Goal: Task Accomplishment & Management: Use online tool/utility

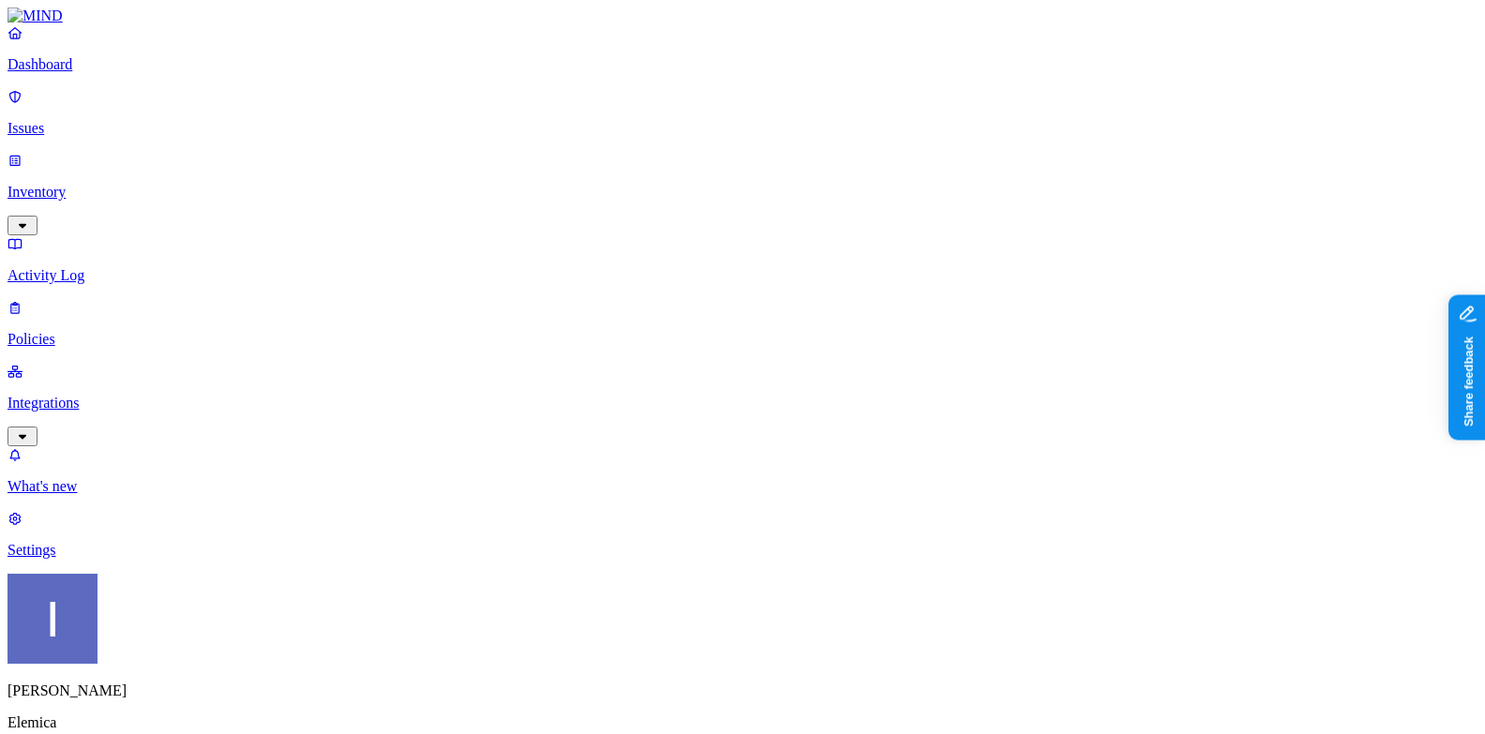
click at [175, 705] on html "Dashboard Issues Inventory Activity Log Policies Integrations What's new 1 Sett…" at bounding box center [742, 573] width 1485 height 1146
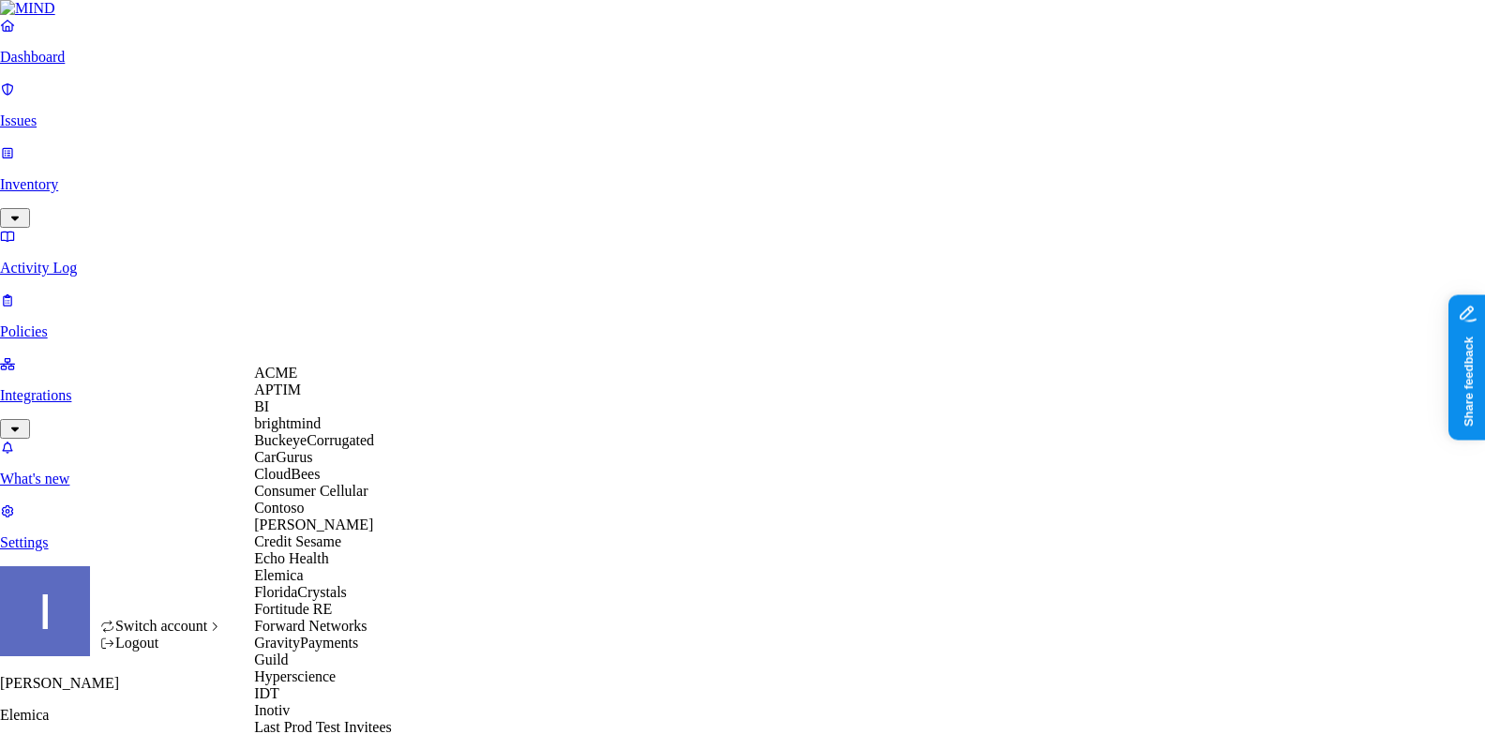
click at [334, 379] on div "ACME" at bounding box center [345, 373] width 182 height 17
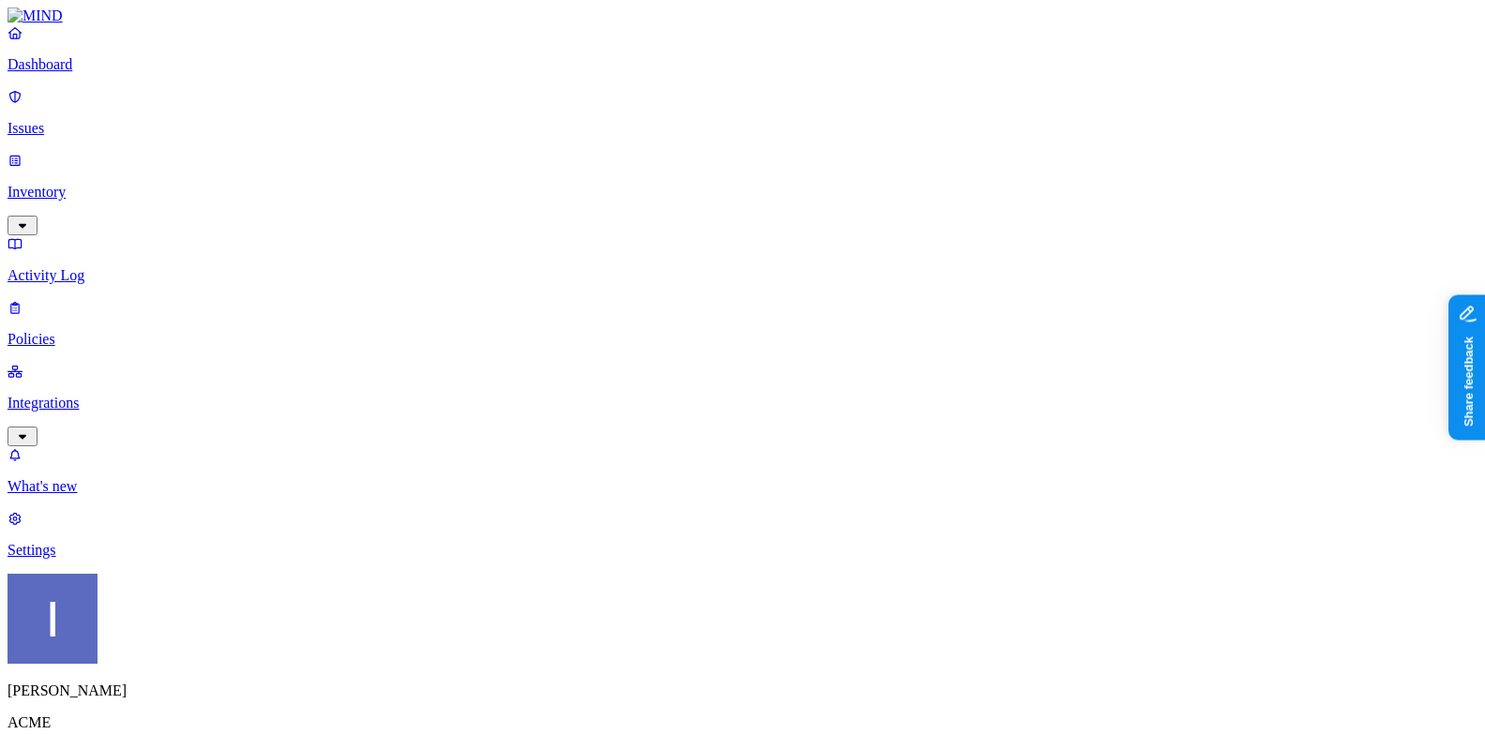
click at [154, 363] on link "Integrations" at bounding box center [743, 403] width 1470 height 81
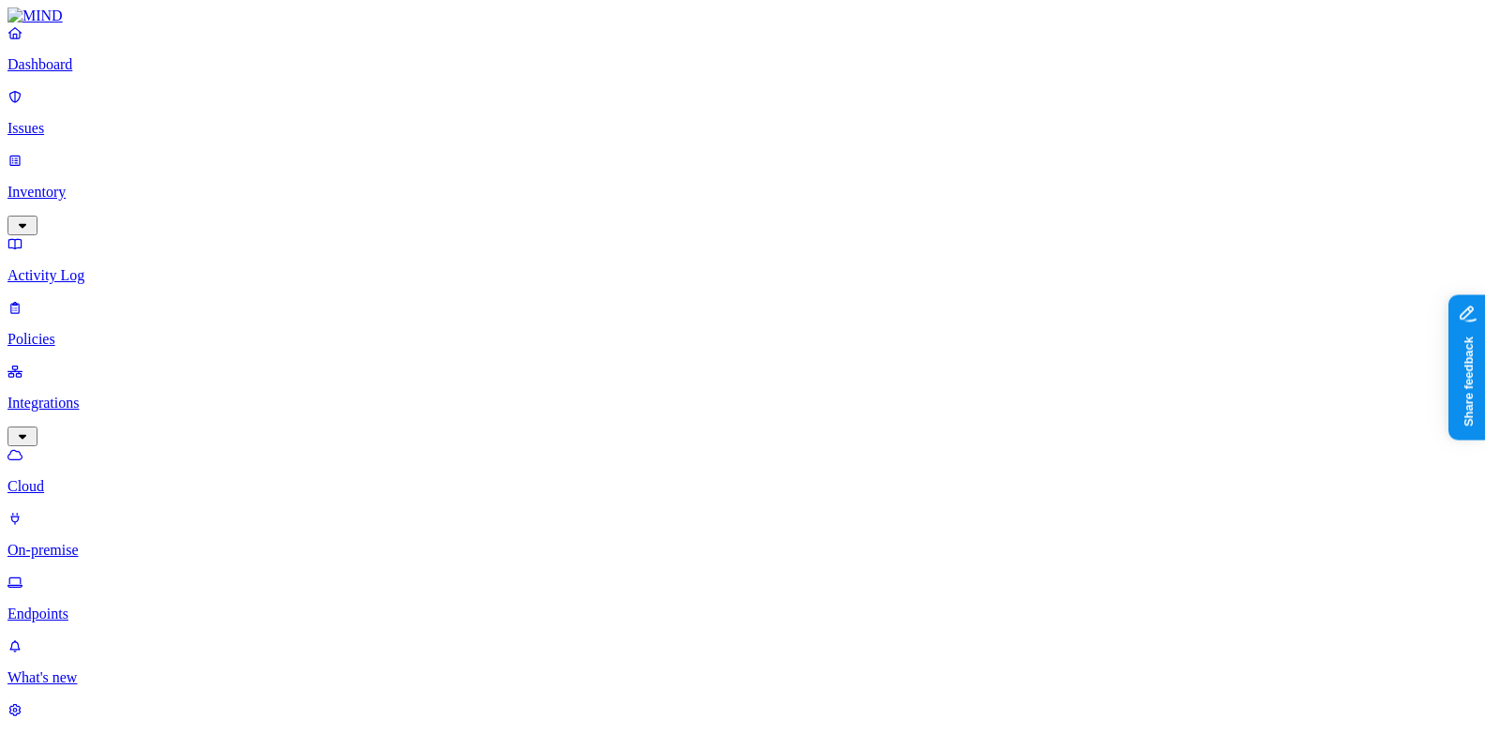
click at [139, 542] on p "On-premise" at bounding box center [743, 550] width 1470 height 17
click at [132, 606] on p "Endpoints" at bounding box center [743, 614] width 1470 height 17
click at [131, 331] on p "Policies" at bounding box center [743, 339] width 1470 height 17
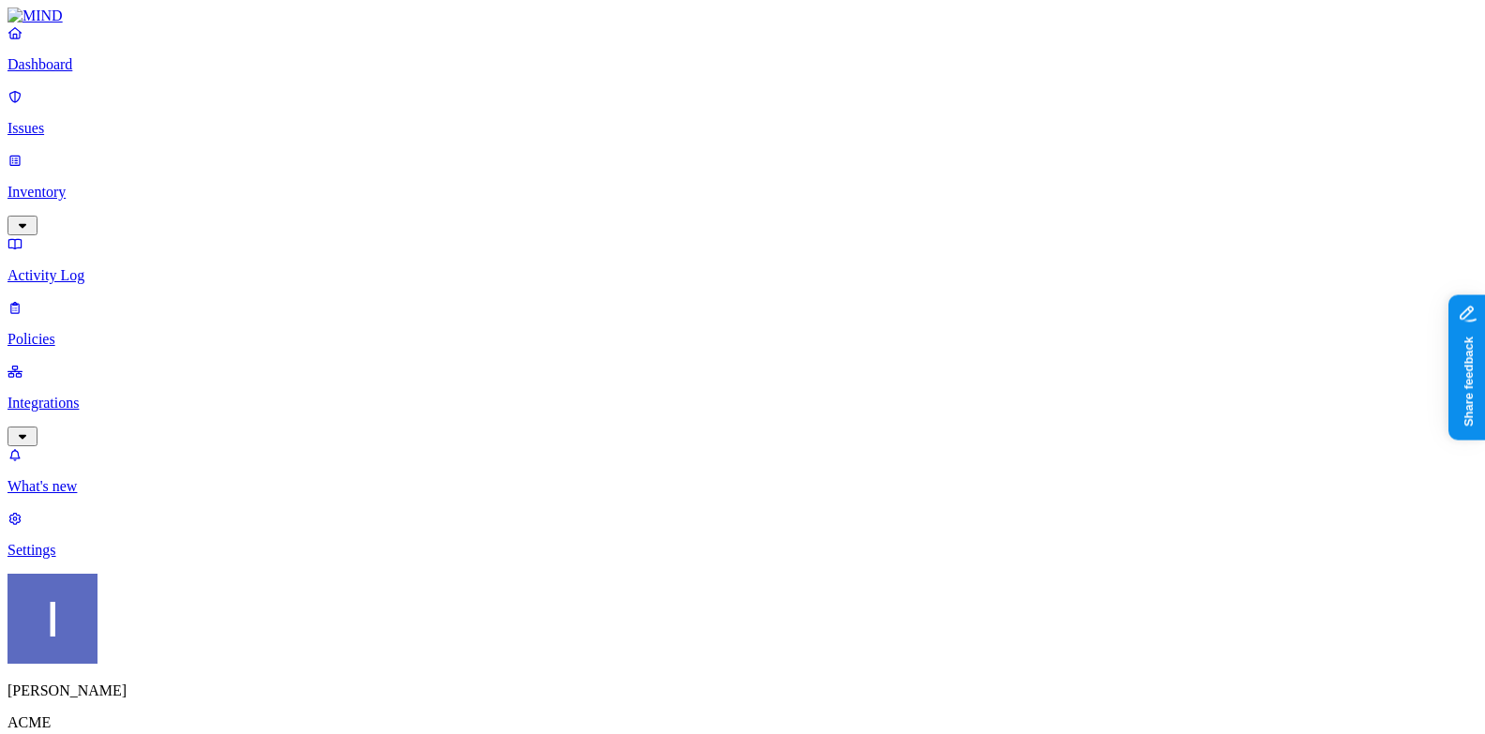
click at [166, 164] on link "Inventory" at bounding box center [743, 192] width 1470 height 81
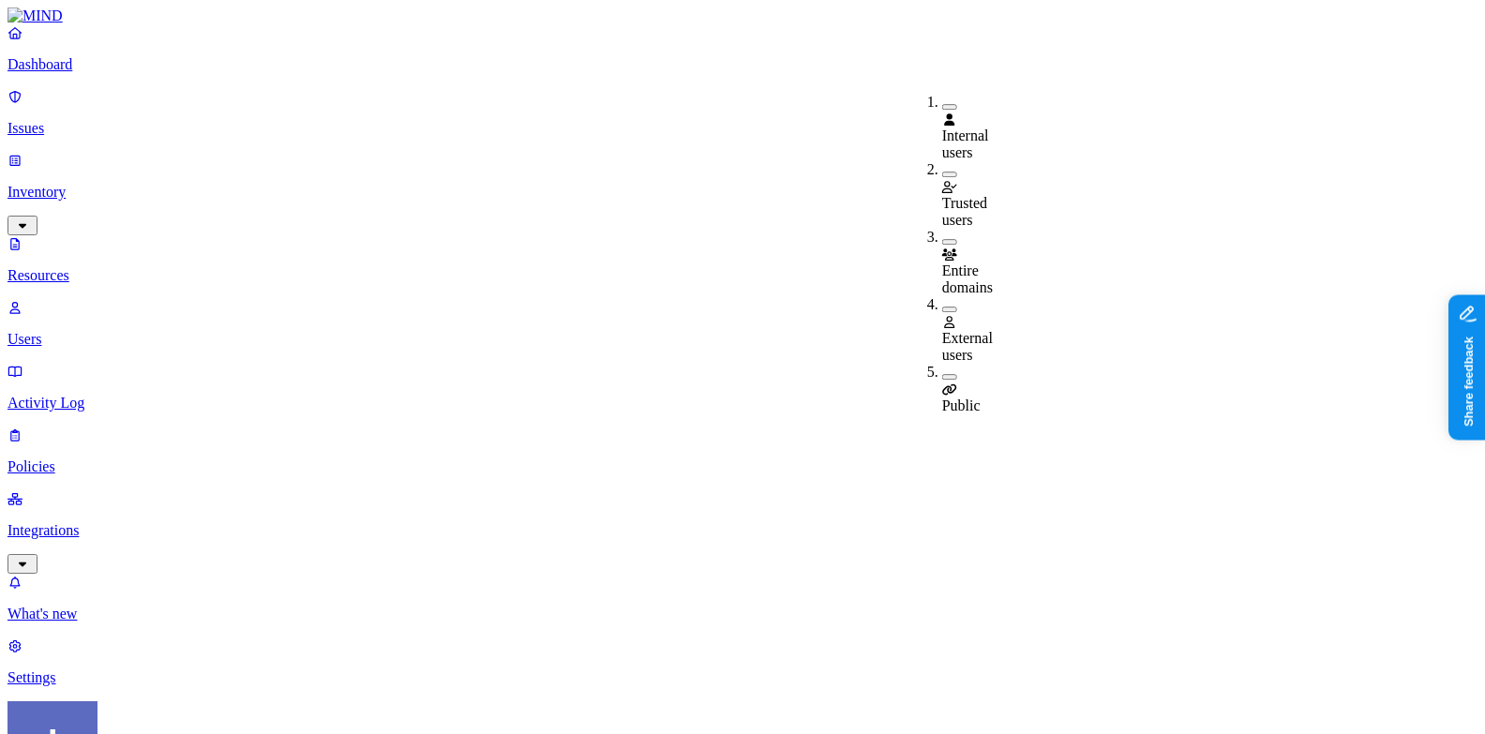
click at [74, 346] on nav "Dashboard Issues Inventory Resources Users Activity Log Policies Integrations W…" at bounding box center [743, 355] width 1470 height 662
click at [79, 522] on p "Integrations" at bounding box center [743, 530] width 1470 height 17
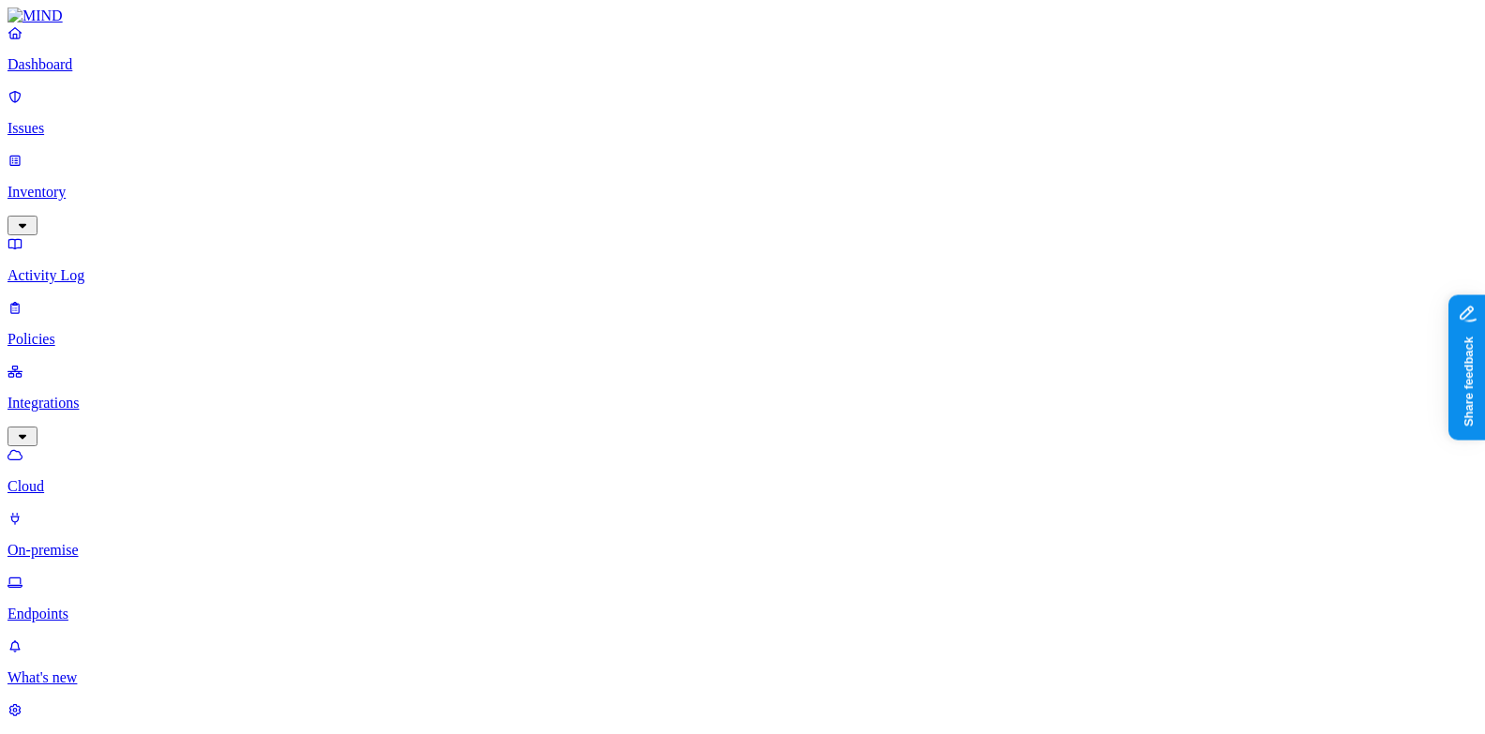
click at [156, 542] on p "On-premise" at bounding box center [743, 550] width 1470 height 17
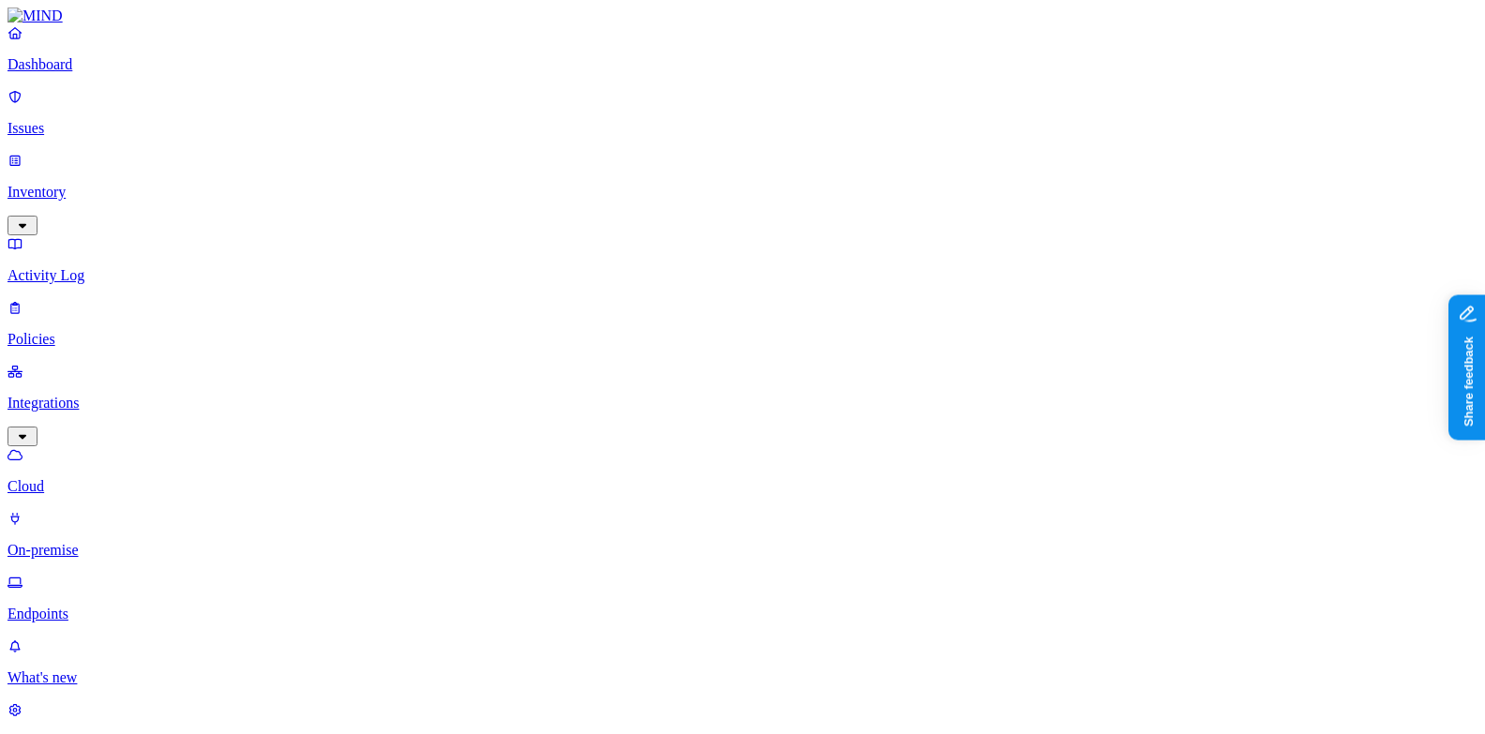
click at [84, 606] on p "Endpoints" at bounding box center [743, 614] width 1470 height 17
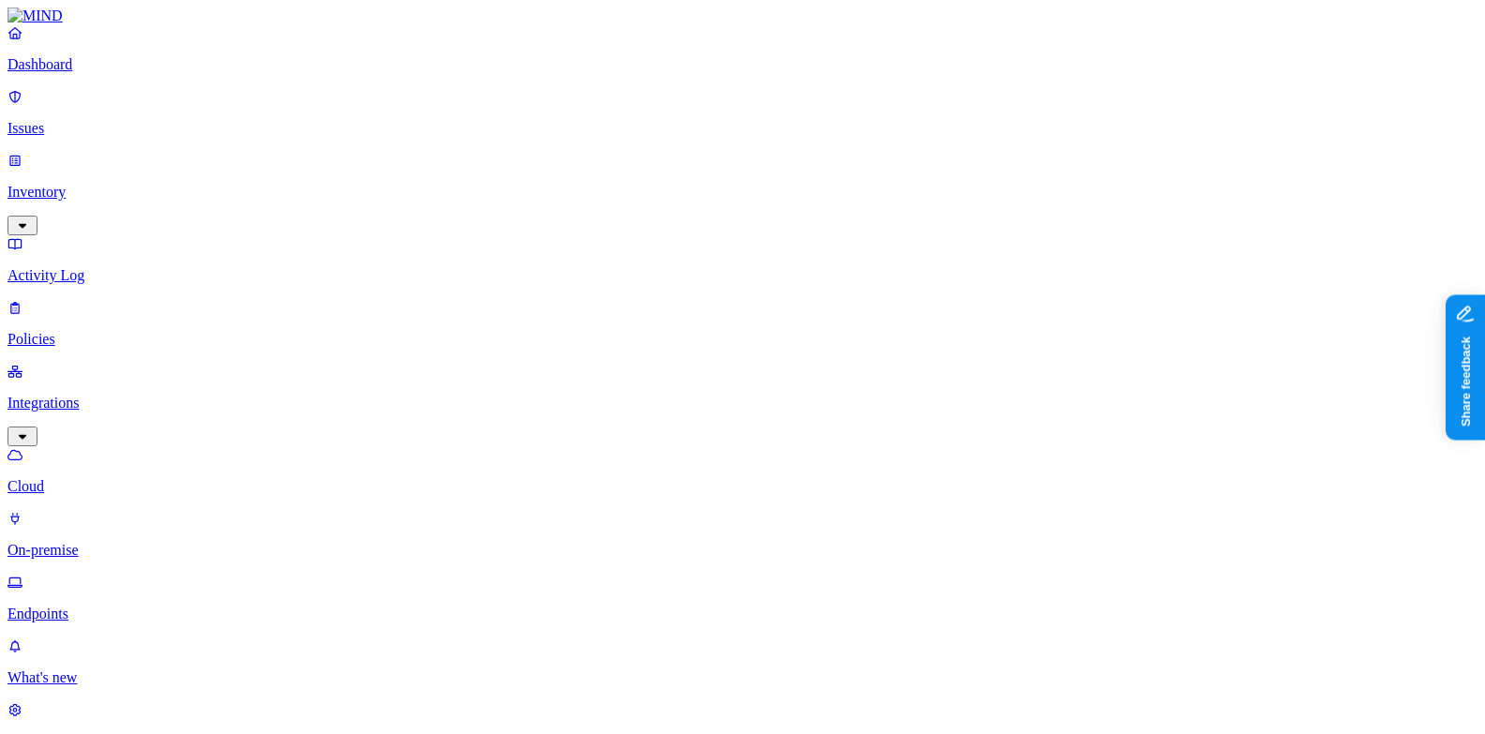
click at [63, 235] on link "Activity Log" at bounding box center [743, 259] width 1470 height 49
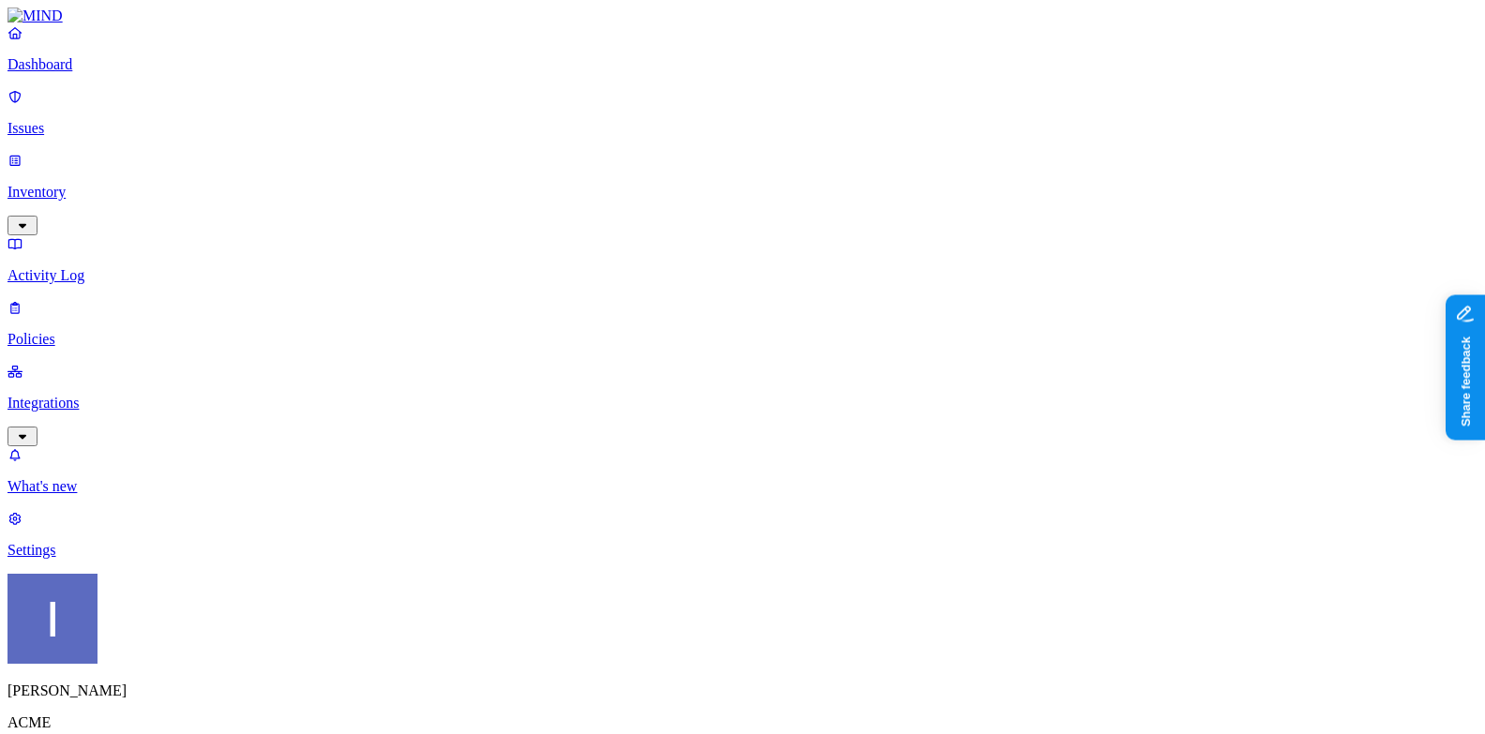
type input "asdfasdfasdf"
